Goal: Entertainment & Leisure: Consume media (video, audio)

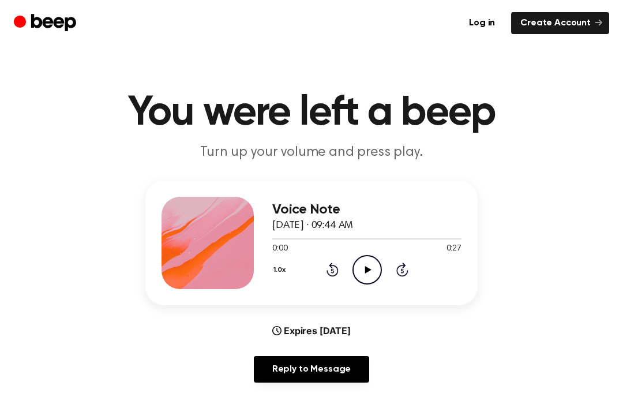
click at [368, 261] on icon "Play Audio" at bounding box center [366, 269] width 29 height 29
click at [327, 269] on icon "Rewind 5 seconds" at bounding box center [332, 269] width 13 height 15
click at [337, 265] on icon "Rewind 5 seconds" at bounding box center [332, 269] width 13 height 15
click at [339, 272] on div "1.0x Rewind 5 seconds Play Audio Skip 5 seconds" at bounding box center [366, 269] width 189 height 29
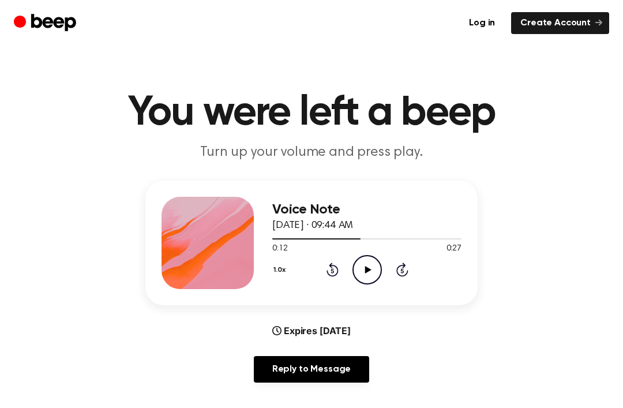
click at [332, 273] on icon at bounding box center [332, 271] width 3 height 5
click at [332, 272] on icon at bounding box center [332, 271] width 3 height 5
click at [331, 275] on icon at bounding box center [332, 269] width 12 height 14
click at [329, 268] on icon "Rewind 5 seconds" at bounding box center [332, 269] width 13 height 15
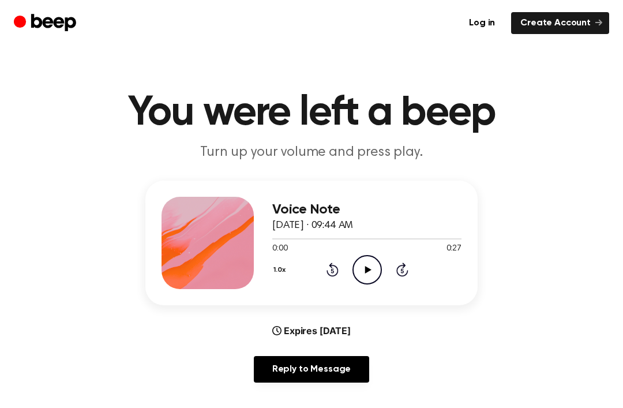
click at [373, 271] on icon "Play Audio" at bounding box center [366, 269] width 29 height 29
click at [368, 259] on icon "Pause Audio" at bounding box center [366, 269] width 29 height 29
click at [376, 271] on icon "Play Audio" at bounding box center [366, 269] width 29 height 29
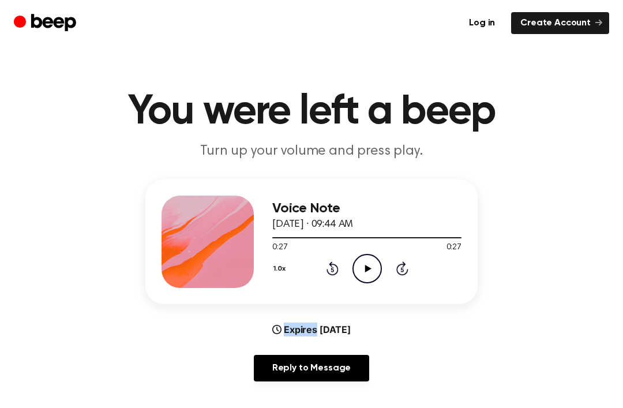
click at [332, 272] on icon at bounding box center [332, 270] width 3 height 5
click at [381, 258] on icon "Play Audio" at bounding box center [366, 268] width 29 height 29
click at [365, 263] on icon "Pause Audio" at bounding box center [366, 268] width 29 height 29
click at [361, 269] on icon "Play Audio" at bounding box center [366, 268] width 29 height 29
click at [361, 258] on icon "Pause Audio" at bounding box center [366, 268] width 29 height 29
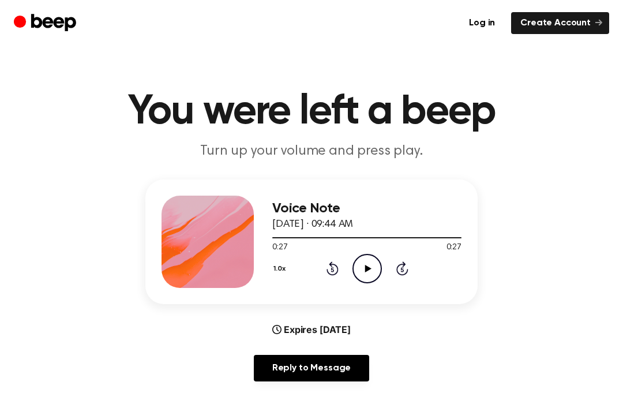
click at [367, 262] on icon "Play Audio" at bounding box center [366, 268] width 29 height 29
click at [366, 265] on icon "Play Audio" at bounding box center [366, 268] width 29 height 29
click at [15, 42] on div "Log in Create Account" at bounding box center [311, 23] width 595 height 46
click at [340, 268] on div "1.0x Rewind 5 seconds Pause Audio Skip 5 seconds" at bounding box center [366, 268] width 189 height 29
click at [330, 275] on icon "Rewind 5 seconds" at bounding box center [332, 268] width 13 height 15
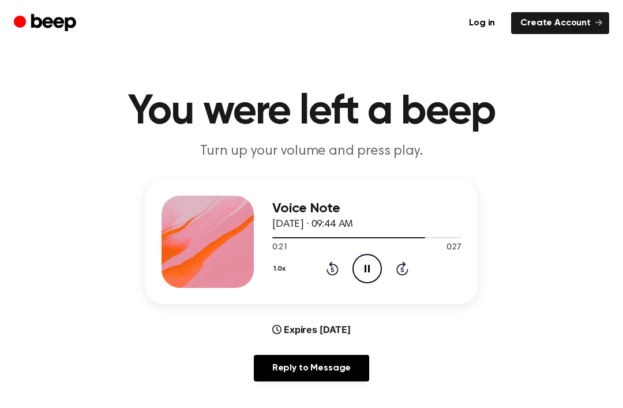
click at [322, 268] on div "1.0x Rewind 5 seconds Pause Audio Skip 5 seconds" at bounding box center [366, 268] width 189 height 29
click at [333, 275] on icon at bounding box center [332, 268] width 12 height 14
click at [337, 262] on icon "Rewind 5 seconds" at bounding box center [332, 268] width 13 height 15
click at [343, 267] on div "1.0x Rewind 5 seconds Pause Audio Skip 5 seconds" at bounding box center [366, 268] width 189 height 29
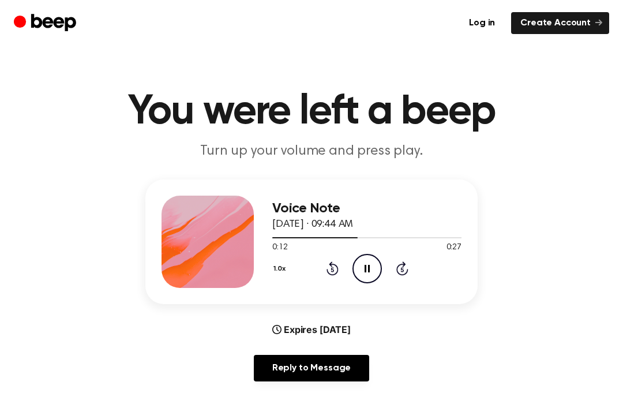
click at [319, 262] on div "1.0x Rewind 5 seconds Pause Audio Skip 5 seconds" at bounding box center [366, 268] width 189 height 29
click at [319, 261] on div "1.0x Rewind 5 seconds Pause Audio Skip 5 seconds" at bounding box center [366, 268] width 189 height 29
click at [326, 273] on icon "Rewind 5 seconds" at bounding box center [332, 268] width 13 height 15
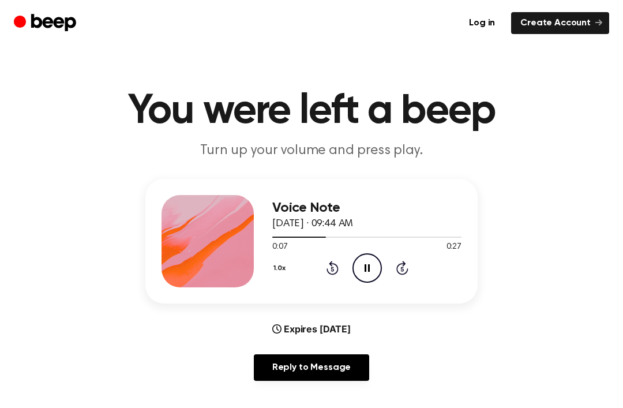
click at [335, 263] on icon "Rewind 5 seconds" at bounding box center [332, 267] width 13 height 15
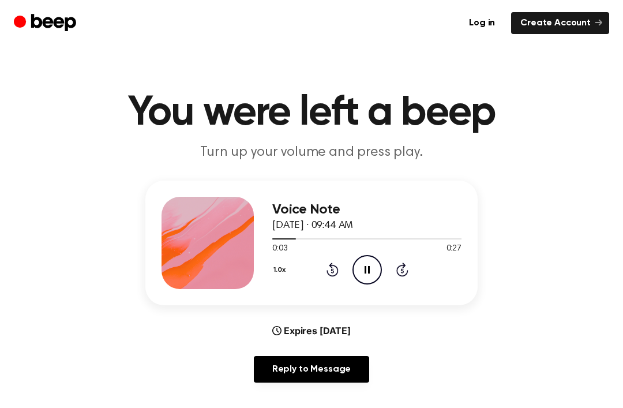
click at [326, 265] on icon "Rewind 5 seconds" at bounding box center [332, 269] width 13 height 15
click at [320, 268] on div "1.0x Rewind 5 seconds Pause Audio Skip 5 seconds" at bounding box center [366, 269] width 189 height 29
click at [324, 258] on div "1.0x Rewind 5 seconds Pause Audio Skip 5 seconds" at bounding box center [366, 269] width 189 height 29
click at [327, 276] on icon "Rewind 5 seconds" at bounding box center [332, 269] width 13 height 15
click at [336, 262] on icon "Rewind 5 seconds" at bounding box center [332, 269] width 13 height 15
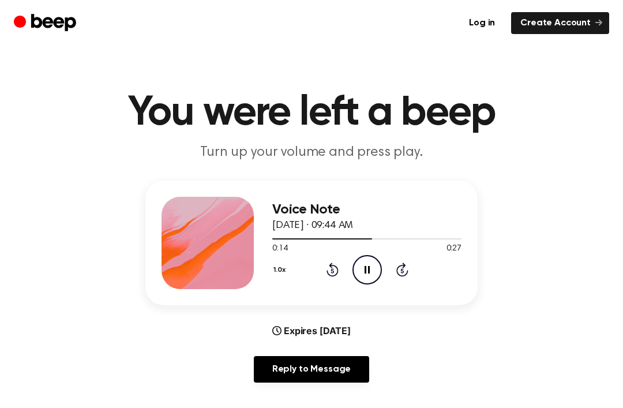
click at [335, 260] on div "1.0x Rewind 5 seconds Pause Audio Skip 5 seconds" at bounding box center [366, 269] width 189 height 29
click at [331, 275] on icon at bounding box center [332, 269] width 12 height 14
click at [327, 262] on icon "Rewind 5 seconds" at bounding box center [332, 269] width 13 height 15
click at [427, 279] on div "1.0x Rewind 5 seconds Pause Audio Skip 5 seconds" at bounding box center [366, 269] width 189 height 29
click at [396, 264] on icon "Skip 5 seconds" at bounding box center [402, 269] width 13 height 15
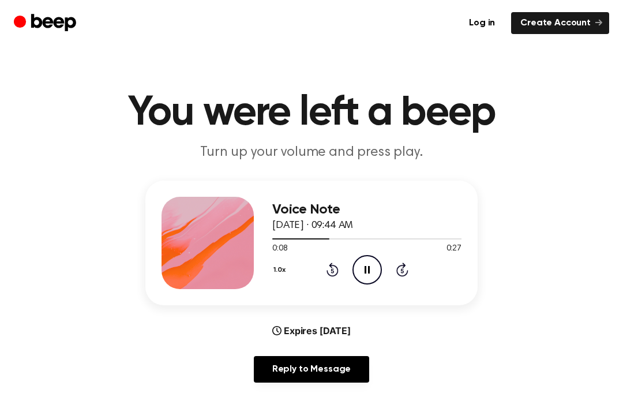
click at [371, 258] on icon "Pause Audio" at bounding box center [366, 269] width 29 height 29
click at [400, 269] on icon "Skip 5 seconds" at bounding box center [402, 269] width 13 height 15
click at [396, 262] on icon "Skip 5 seconds" at bounding box center [402, 269] width 13 height 15
click at [388, 261] on div "1.0x Rewind 5 seconds Play Audio Skip 5 seconds" at bounding box center [366, 269] width 189 height 29
click at [400, 268] on icon "Skip 5 seconds" at bounding box center [402, 269] width 13 height 15
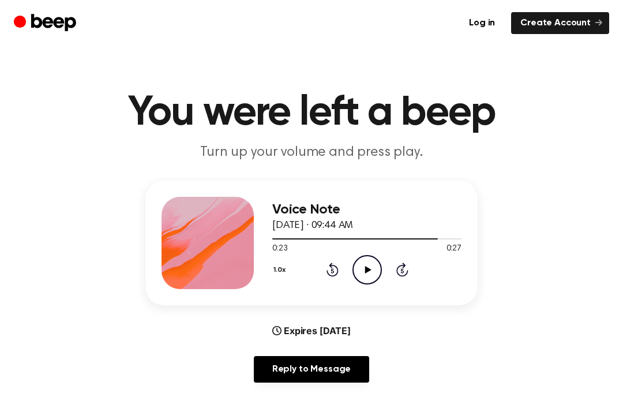
click at [396, 267] on icon "Skip 5 seconds" at bounding box center [402, 269] width 13 height 15
click at [326, 269] on icon "Rewind 5 seconds" at bounding box center [332, 269] width 13 height 15
click at [314, 275] on div "1.0x Rewind 5 seconds Play Audio Skip 5 seconds" at bounding box center [366, 269] width 189 height 29
click at [314, 274] on div "1.0x Rewind 5 seconds Play Audio Skip 5 seconds" at bounding box center [366, 269] width 189 height 29
click at [329, 266] on icon "Rewind 5 seconds" at bounding box center [332, 269] width 13 height 15
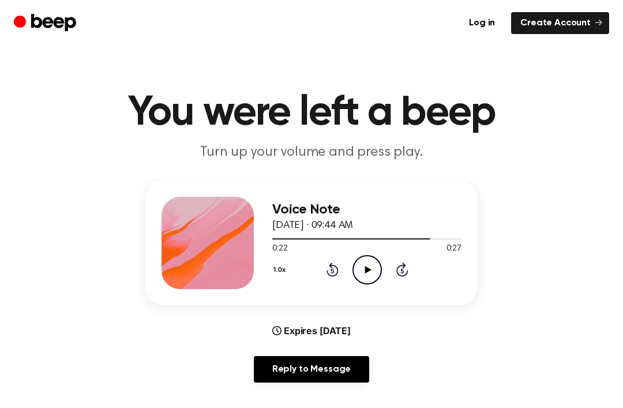
click at [328, 266] on icon "Rewind 5 seconds" at bounding box center [332, 269] width 13 height 15
click at [334, 267] on icon at bounding box center [332, 269] width 12 height 14
click at [326, 265] on icon "Rewind 5 seconds" at bounding box center [332, 269] width 13 height 15
click at [335, 266] on icon at bounding box center [332, 269] width 12 height 14
click at [367, 260] on icon "Play Audio" at bounding box center [366, 269] width 29 height 29
